Goal: Book appointment/travel/reservation

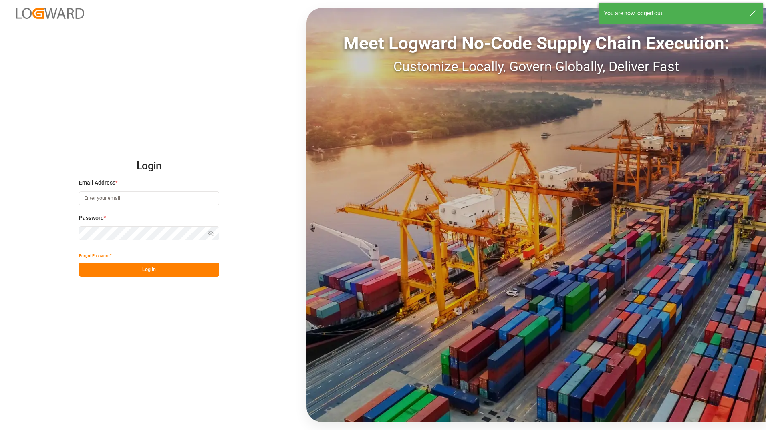
click at [128, 198] on input at bounding box center [149, 199] width 140 height 14
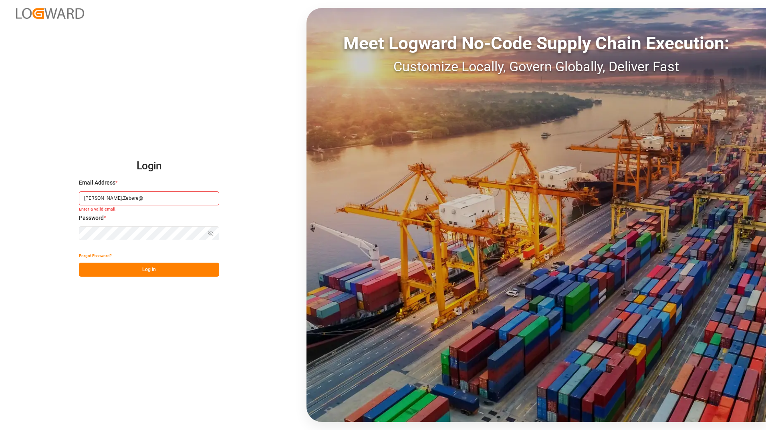
click at [122, 198] on input "[PERSON_NAME].Zebere@" at bounding box center [149, 199] width 140 height 14
type input "[PERSON_NAME][EMAIL_ADDRESS][DOMAIN_NAME]"
click at [159, 273] on button "Log In" at bounding box center [149, 270] width 140 height 14
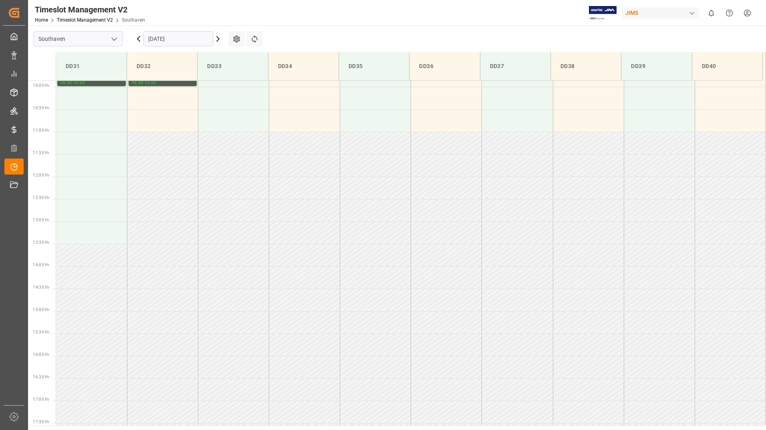
scroll to position [533, 0]
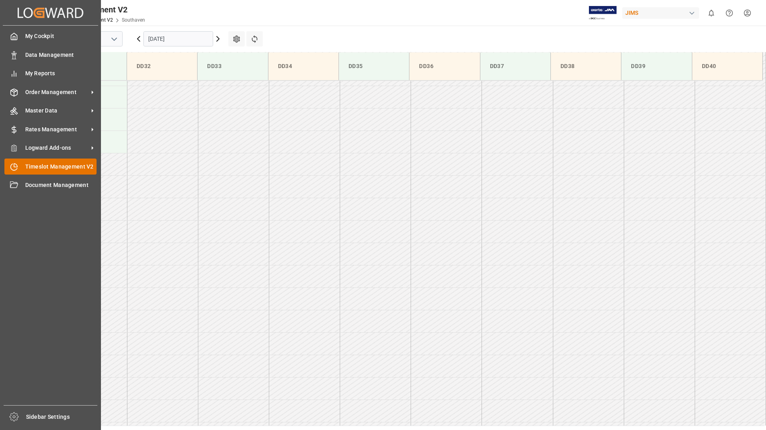
click at [66, 167] on span "Timeslot Management V2" at bounding box center [61, 167] width 72 height 8
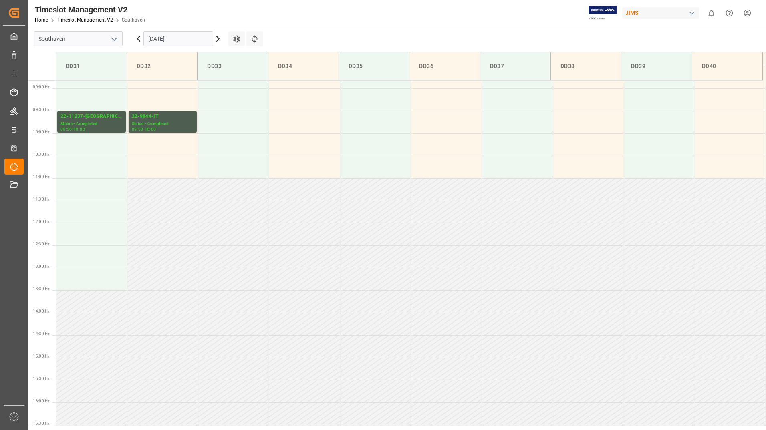
scroll to position [373, 0]
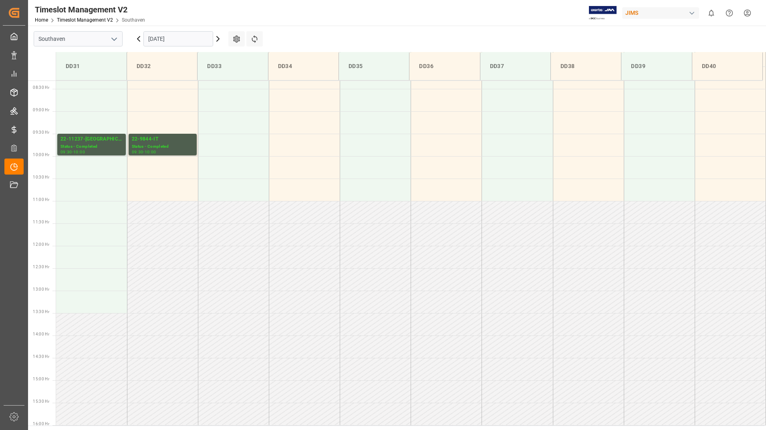
click at [220, 40] on icon at bounding box center [218, 39] width 10 height 10
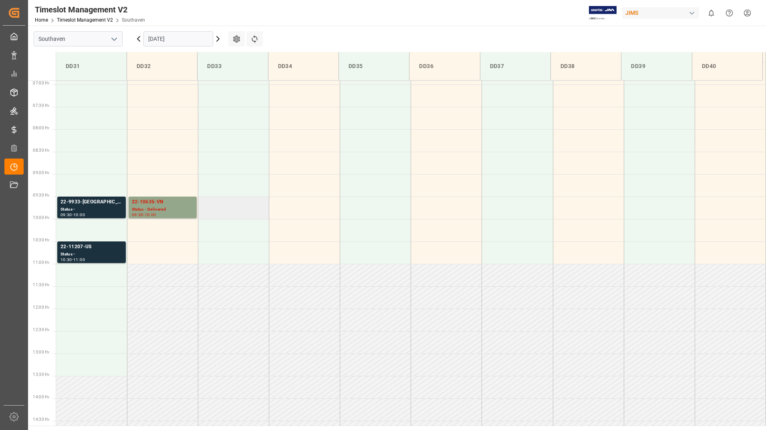
scroll to position [293, 0]
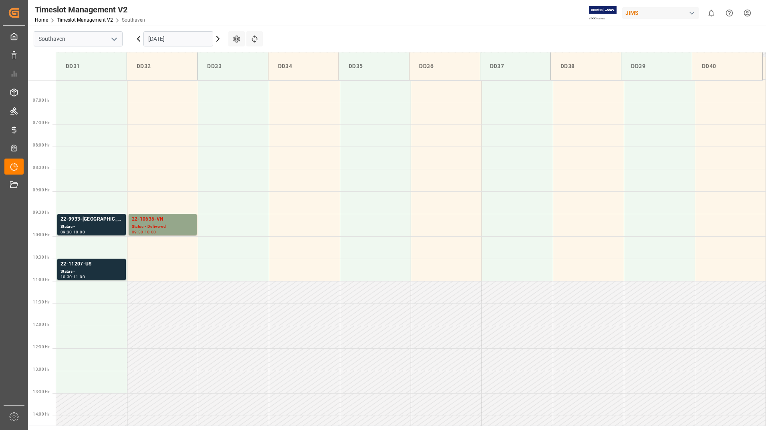
click at [218, 40] on icon at bounding box center [218, 38] width 2 height 5
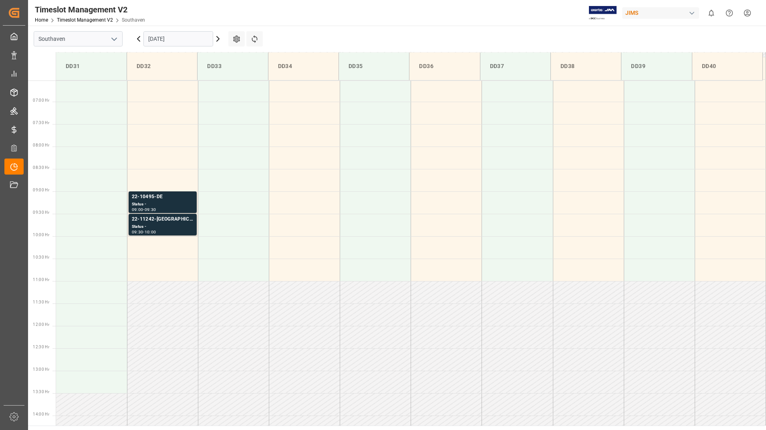
click at [218, 39] on icon at bounding box center [218, 39] width 10 height 10
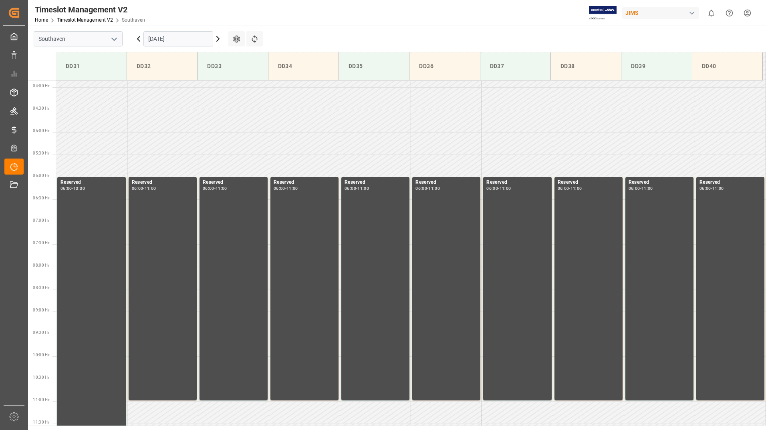
scroll to position [133, 0]
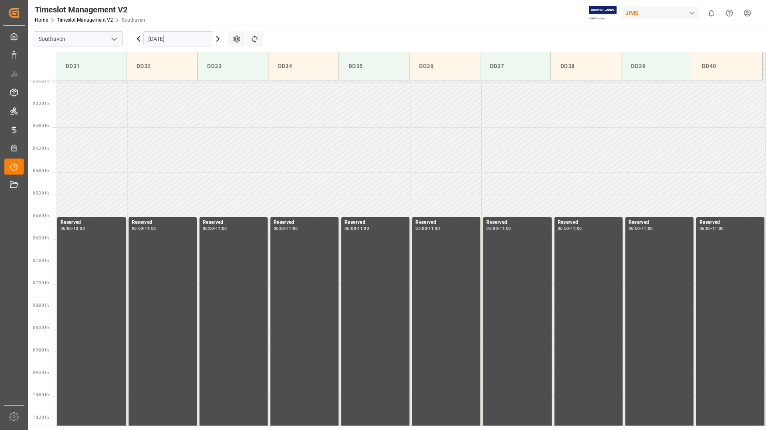
click at [139, 39] on icon at bounding box center [139, 39] width 10 height 10
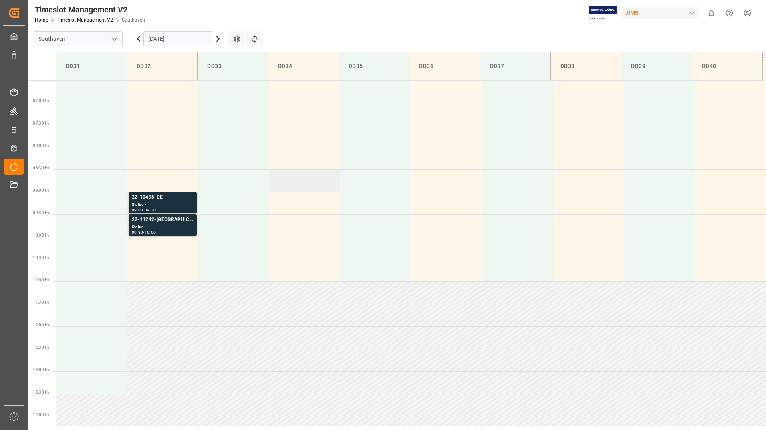
scroll to position [293, 0]
click at [166, 201] on div "22-10495-DE" at bounding box center [163, 197] width 62 height 8
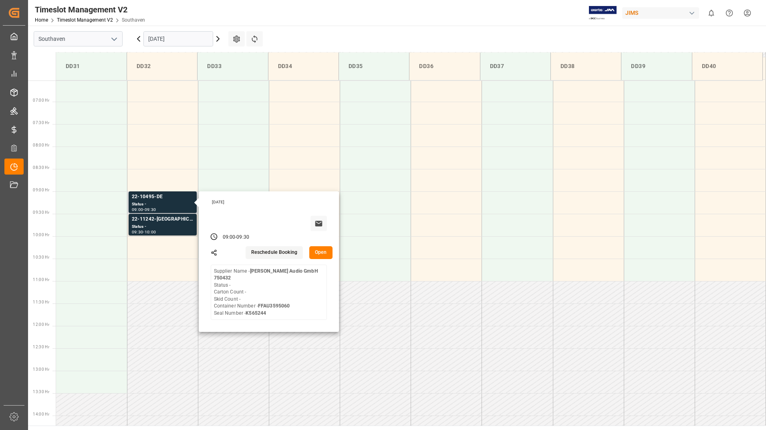
click at [322, 256] on button "Open" at bounding box center [320, 252] width 23 height 13
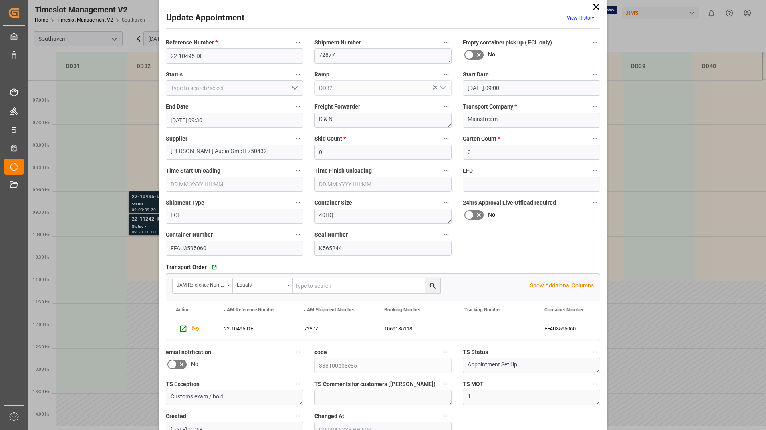
scroll to position [0, 0]
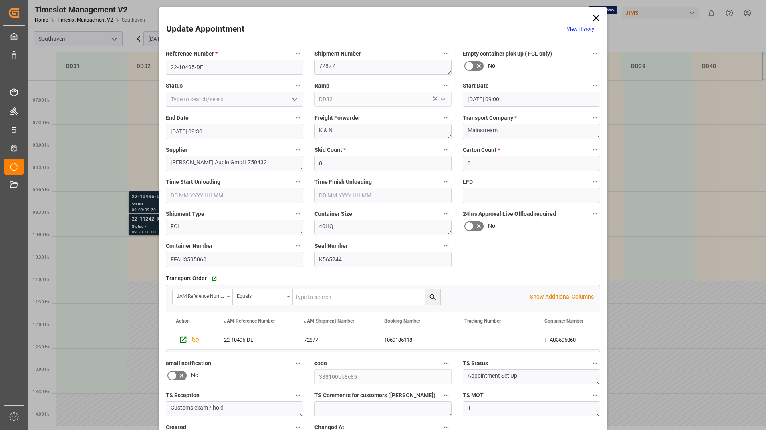
click at [594, 18] on icon at bounding box center [596, 18] width 6 height 6
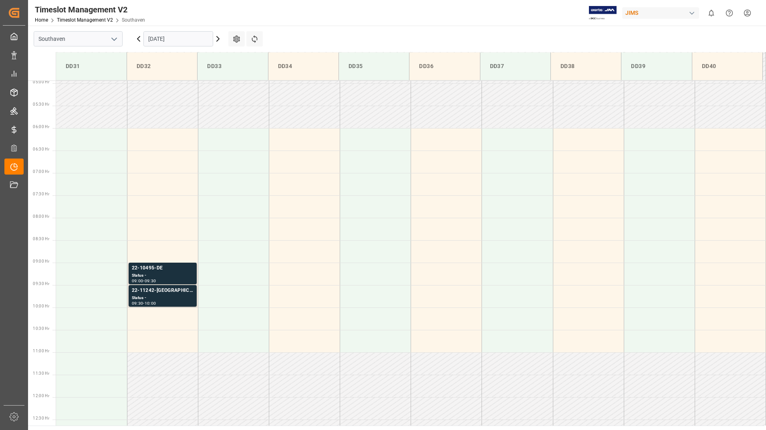
scroll to position [213, 0]
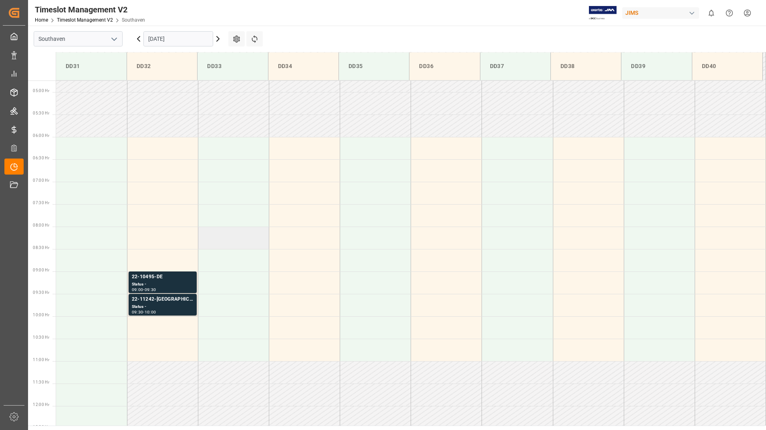
click at [238, 246] on td at bounding box center [233, 238] width 71 height 22
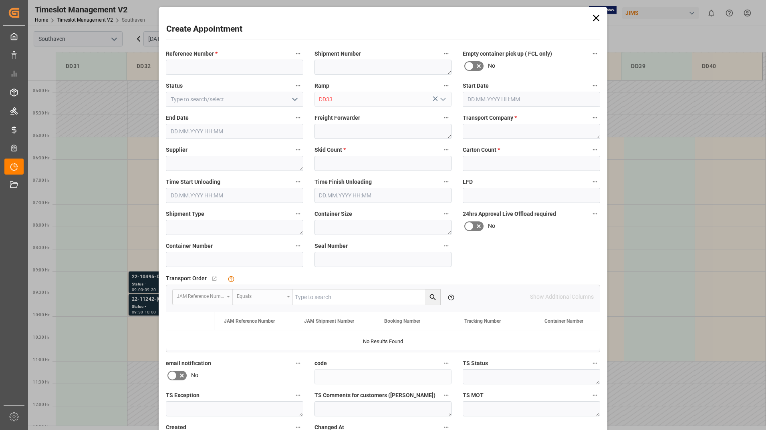
type input "[DATE] 08:00"
type input "[DATE] 08:30"
click at [597, 18] on icon at bounding box center [596, 17] width 11 height 11
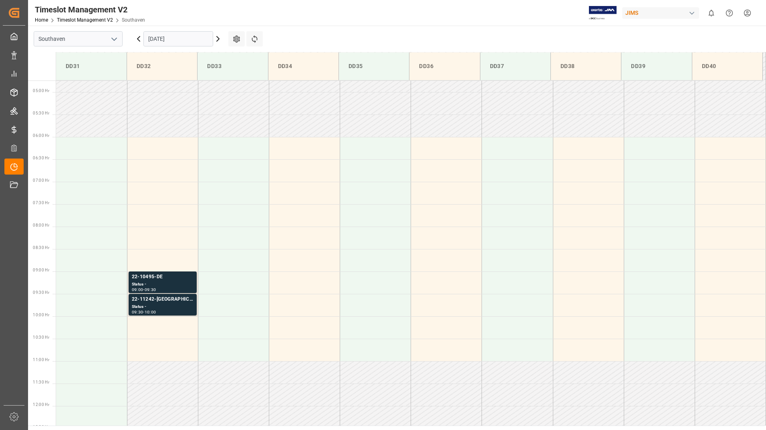
click at [218, 39] on icon at bounding box center [218, 39] width 10 height 10
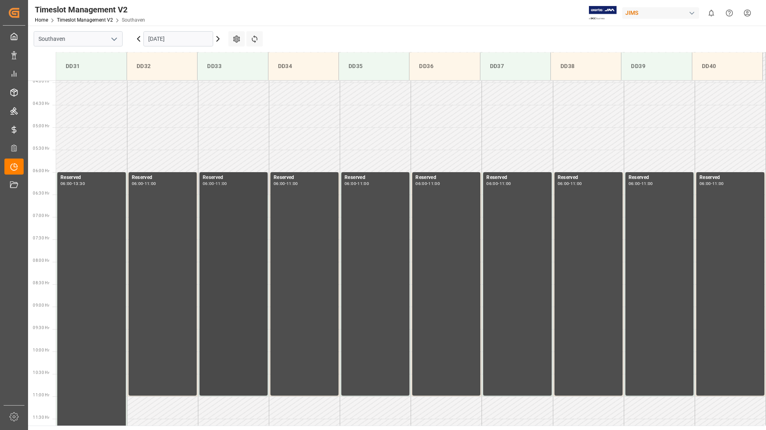
scroll to position [137, 0]
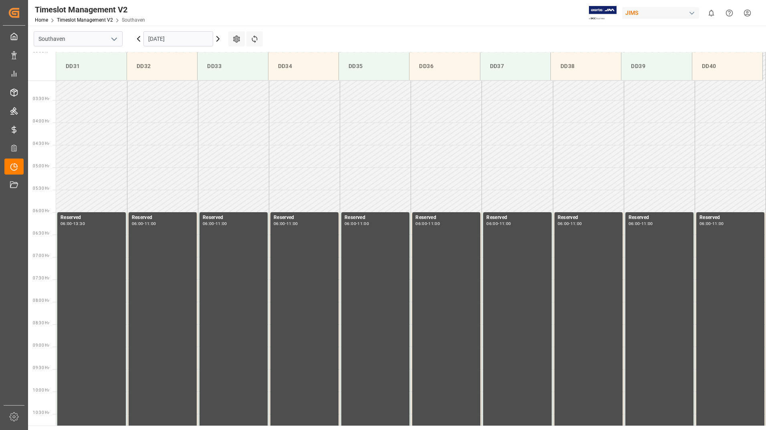
click at [140, 39] on icon at bounding box center [139, 39] width 10 height 10
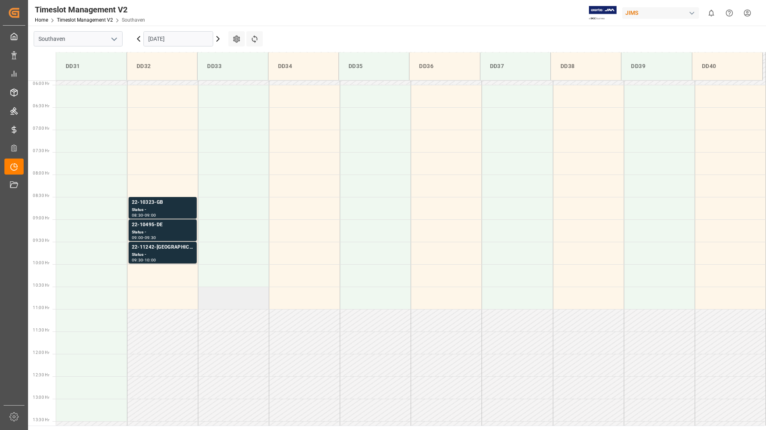
scroll to position [258, 0]
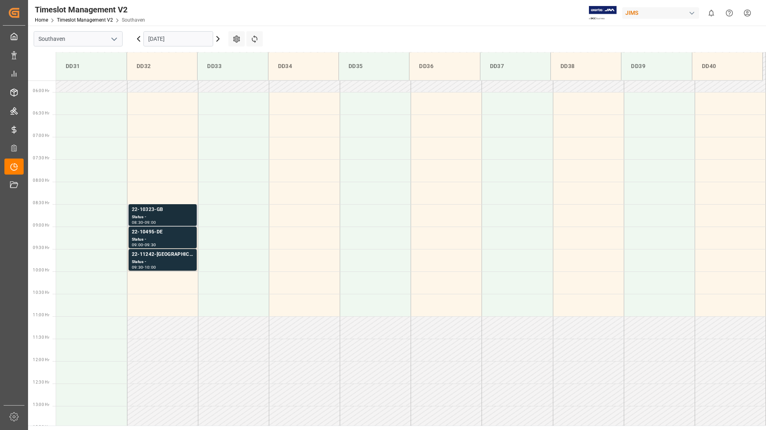
click at [184, 216] on div "Status -" at bounding box center [163, 217] width 62 height 7
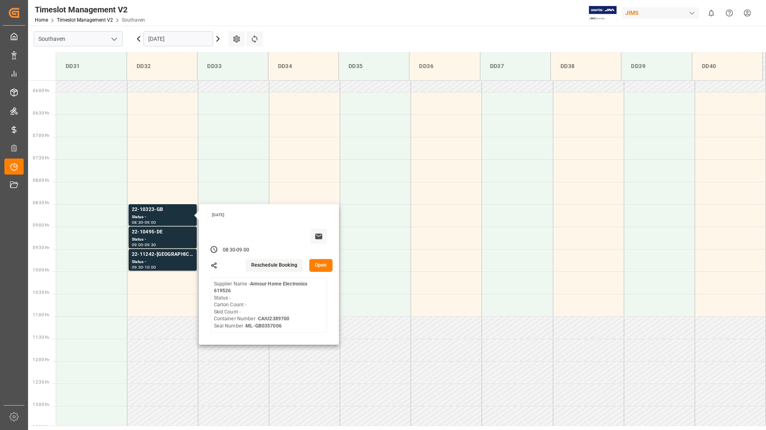
click at [320, 270] on button "Open" at bounding box center [320, 265] width 23 height 13
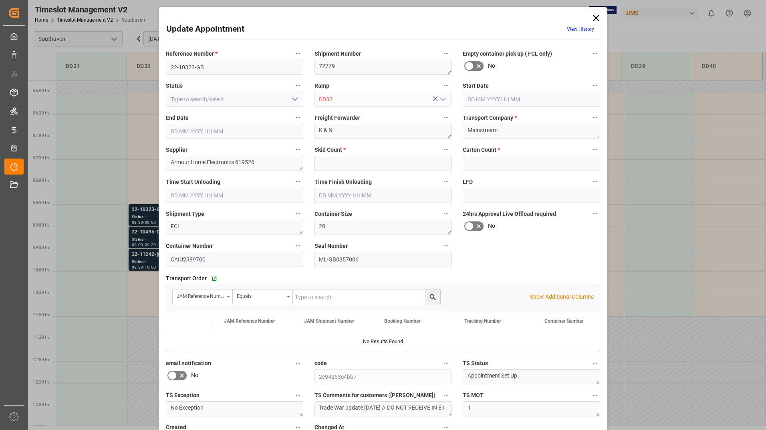
type input "0"
type input "[DATE] 08:30"
type input "[DATE] 09:00"
type input "[DATE] 19:22"
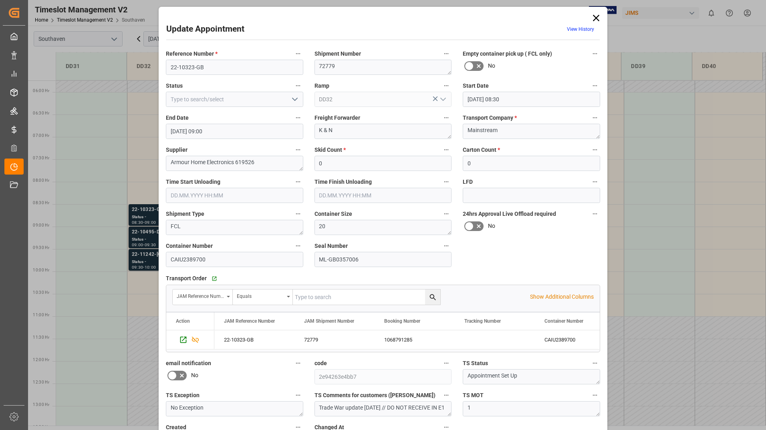
click at [598, 19] on icon at bounding box center [596, 17] width 11 height 11
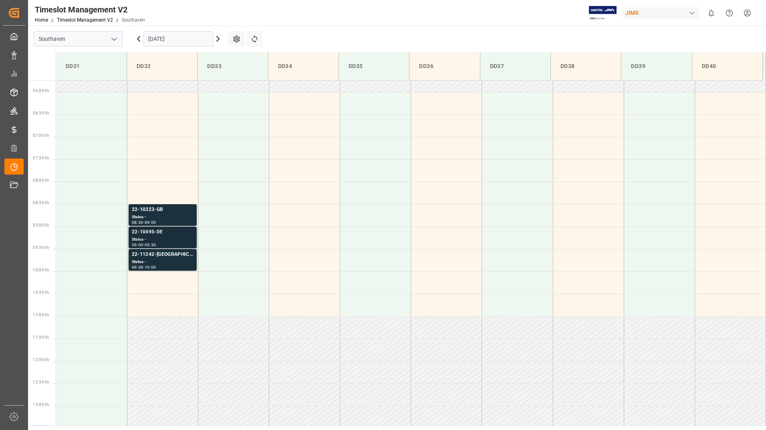
click at [178, 238] on div "Status -" at bounding box center [163, 239] width 62 height 7
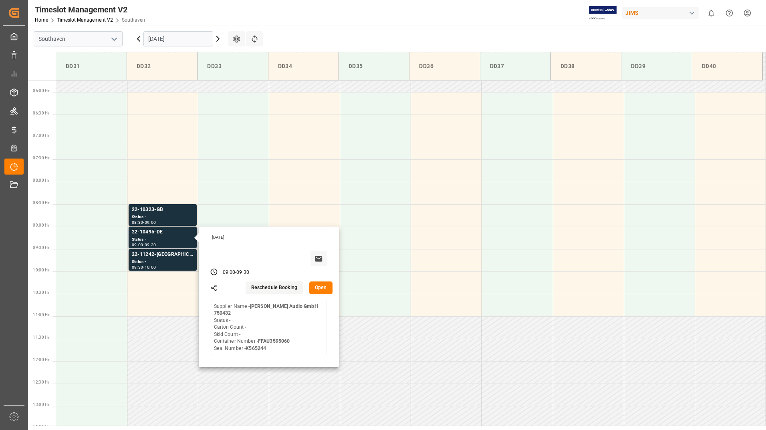
click at [321, 291] on button "Open" at bounding box center [320, 288] width 23 height 13
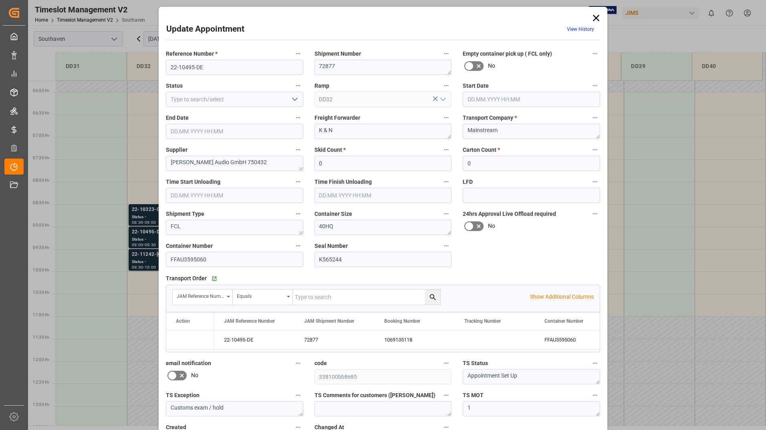
type input "[DATE] 09:00"
type input "[DATE] 09:30"
type input "[DATE] 12:48"
click at [598, 16] on icon at bounding box center [596, 17] width 11 height 11
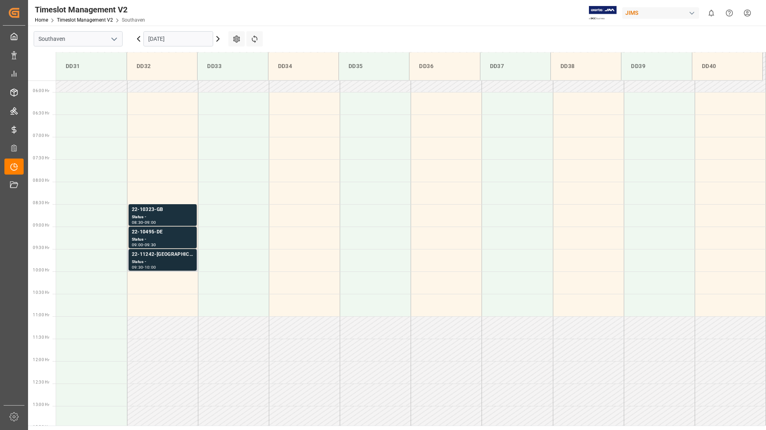
click at [170, 261] on div "Status -" at bounding box center [163, 262] width 62 height 7
click at [176, 238] on div "Status -" at bounding box center [163, 239] width 62 height 7
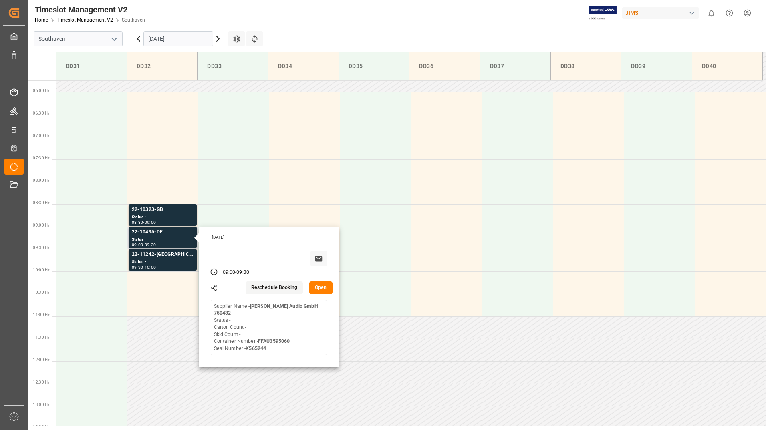
click at [321, 290] on button "Open" at bounding box center [320, 288] width 23 height 13
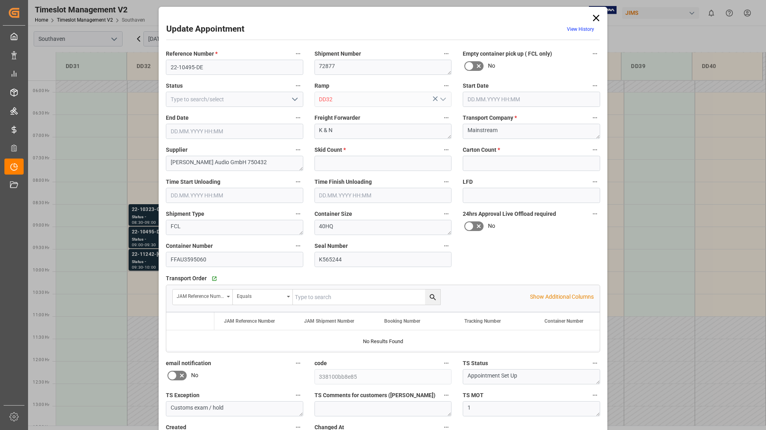
type input "0"
type input "[DATE] 09:00"
type input "[DATE] 09:30"
type input "[DATE] 12:48"
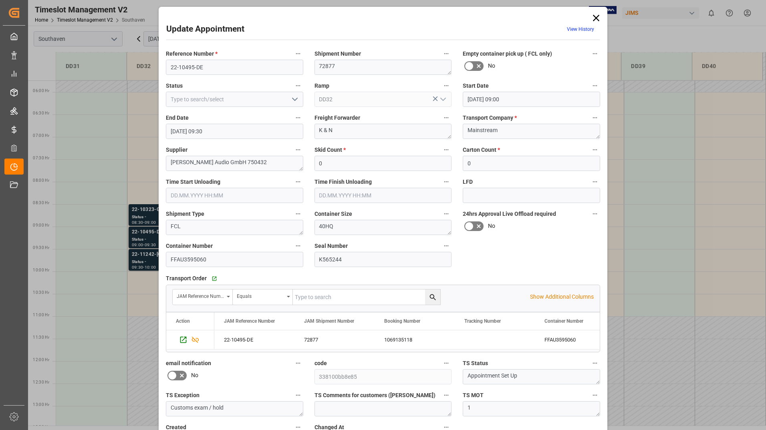
click at [596, 18] on icon at bounding box center [596, 18] width 6 height 6
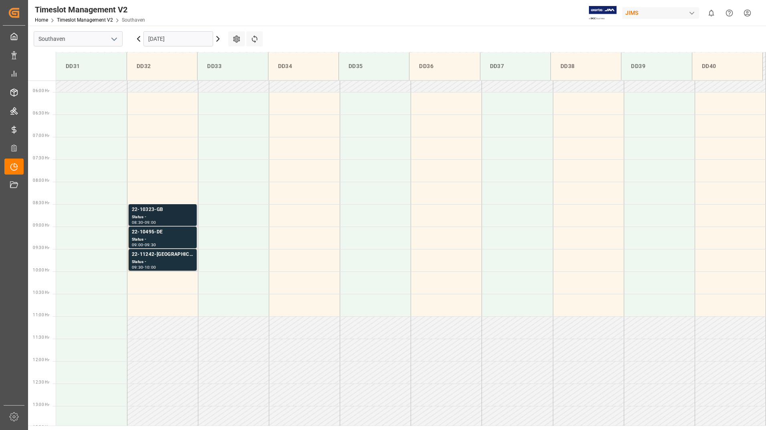
click at [174, 214] on div "Status -" at bounding box center [163, 217] width 62 height 7
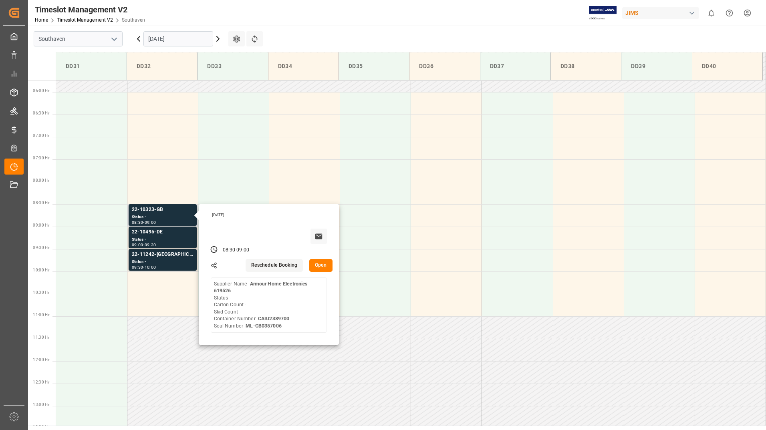
click at [324, 267] on button "Open" at bounding box center [320, 265] width 23 height 13
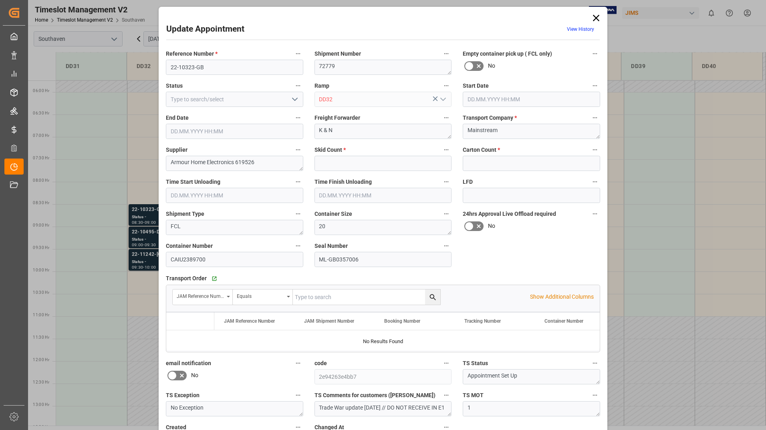
type input "0"
type input "[DATE] 08:30"
type input "[DATE] 09:00"
type input "[DATE] 19:22"
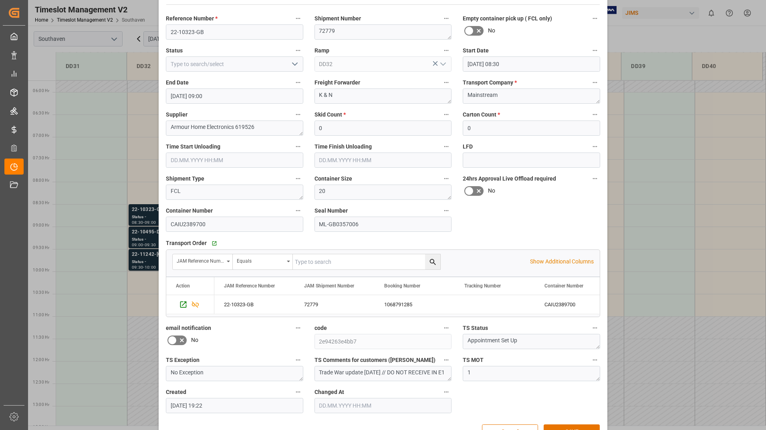
scroll to position [0, 0]
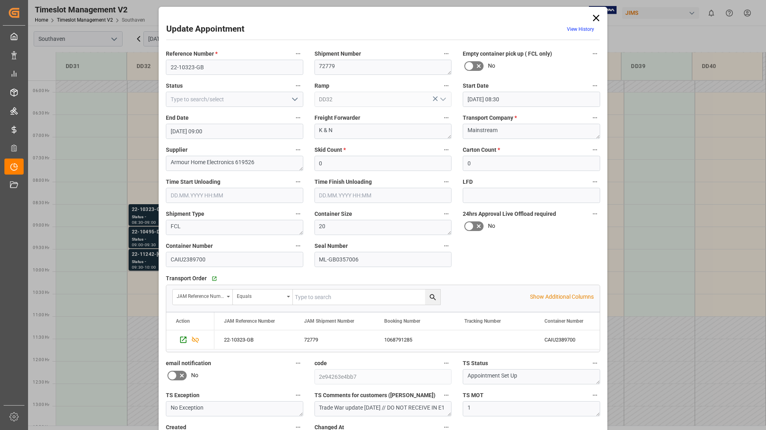
click at [597, 18] on icon at bounding box center [596, 17] width 11 height 11
